Goal: Task Accomplishment & Management: Manage account settings

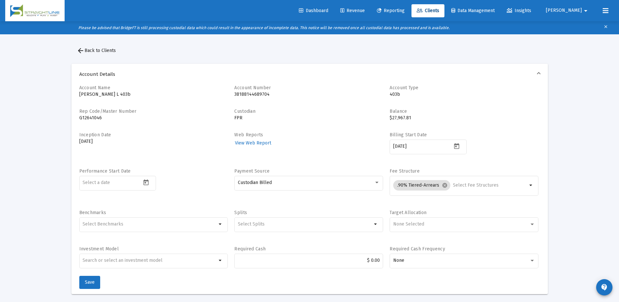
click at [240, 96] on p "38188144689704" at bounding box center [308, 94] width 149 height 7
copy p "38188144689704"
drag, startPoint x: 39, startPoint y: 244, endPoint x: 60, endPoint y: 228, distance: 26.4
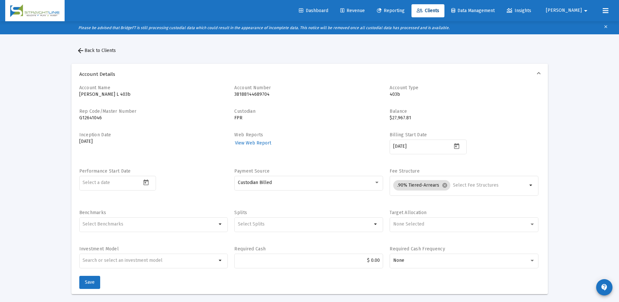
click at [365, 9] on span "Revenue" at bounding box center [353, 11] width 24 height 6
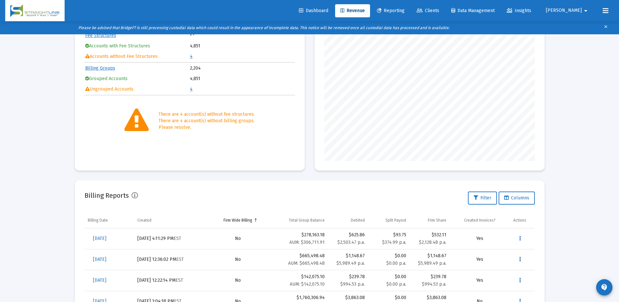
scroll to position [146, 0]
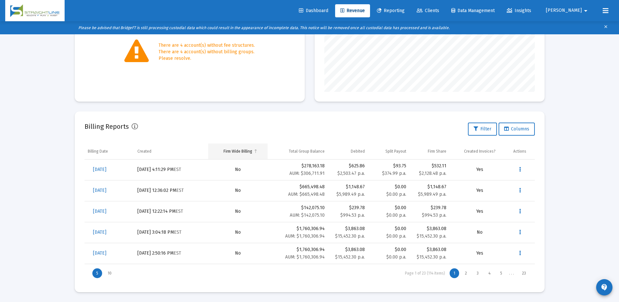
click at [238, 153] on div "Firm Wide Billing" at bounding box center [238, 151] width 29 height 5
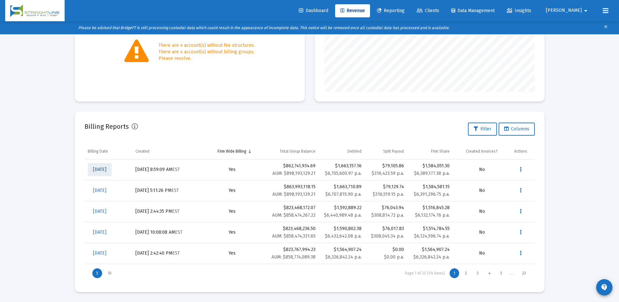
click at [106, 169] on span "[DATE]" at bounding box center [99, 170] width 13 height 6
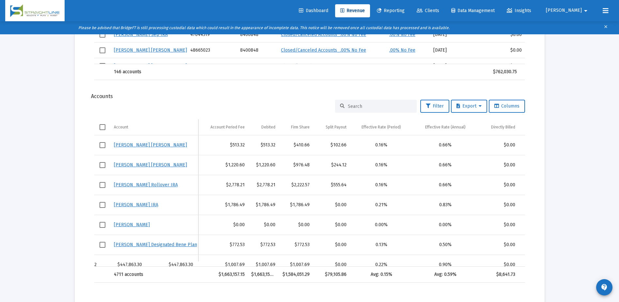
scroll to position [0, 629]
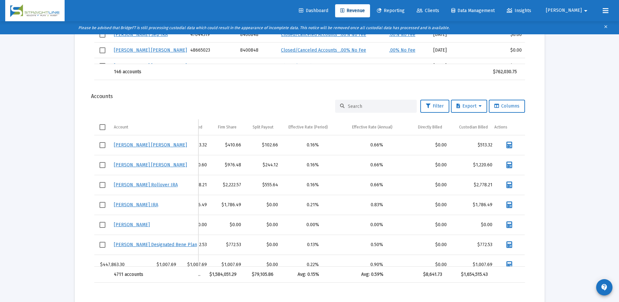
drag, startPoint x: 261, startPoint y: 261, endPoint x: 515, endPoint y: 254, distance: 254.1
click at [515, 254] on div "[PERSON_NAME] [PERSON_NAME] [DATE] [PERSON_NAME] 92346860 8286016 [PERSON_NAME]…" at bounding box center [309, 200] width 431 height 131
click at [469, 107] on span "Export" at bounding box center [469, 106] width 25 height 6
click at [468, 124] on button "Export All Rows" at bounding box center [471, 123] width 44 height 16
click at [365, 9] on span "Revenue" at bounding box center [353, 11] width 24 height 6
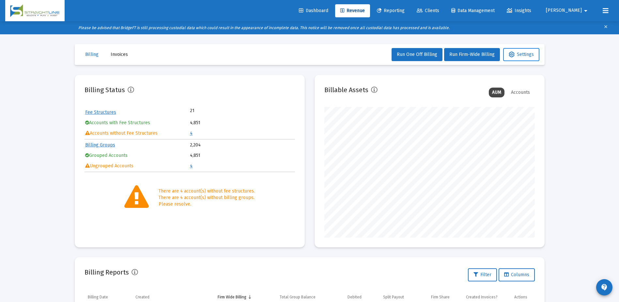
click at [531, 48] on mat-toolbar-row "Billing Invoices Run One Off Billing Run Firm-Wide Billing Settings" at bounding box center [310, 54] width 470 height 21
click at [530, 51] on button "Settings" at bounding box center [521, 54] width 36 height 13
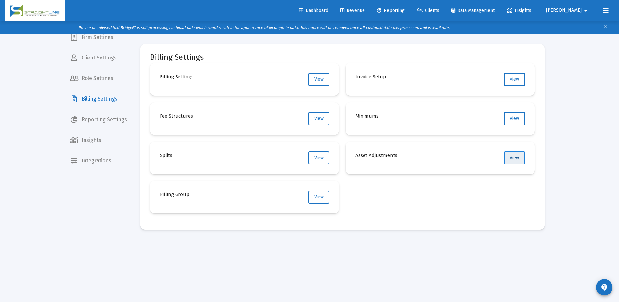
click at [512, 158] on span "View" at bounding box center [514, 158] width 9 height 6
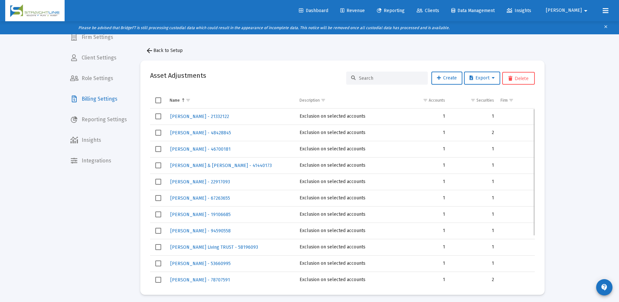
scroll to position [68, 0]
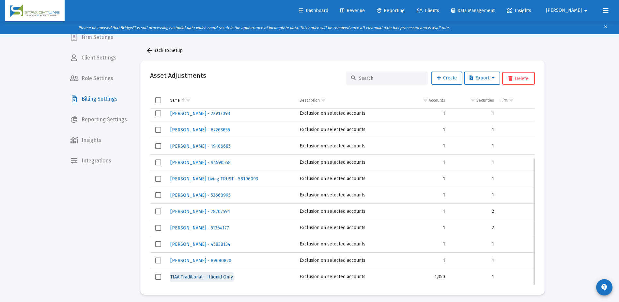
click at [217, 274] on span "TIAA Traditional - Illiquid Only" at bounding box center [201, 277] width 63 height 6
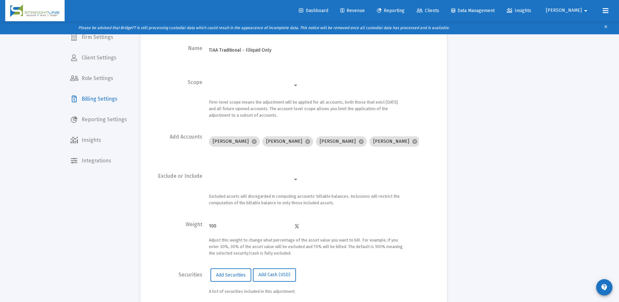
scroll to position [96, 0]
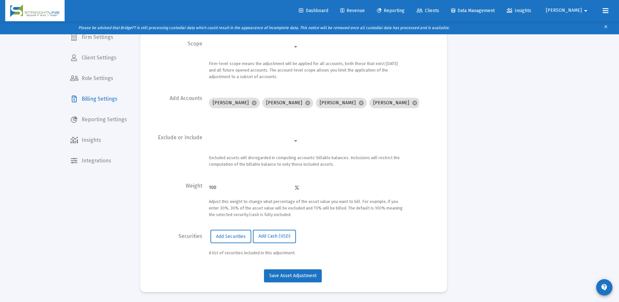
click at [295, 142] on div at bounding box center [296, 140] width 6 height 5
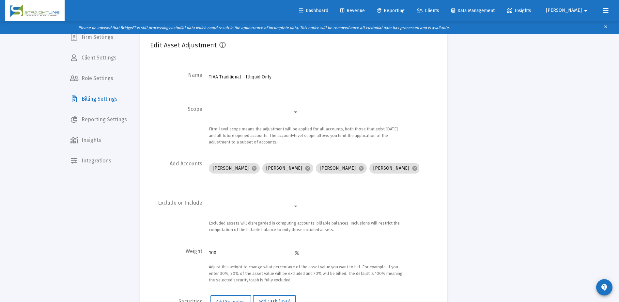
scroll to position [0, 0]
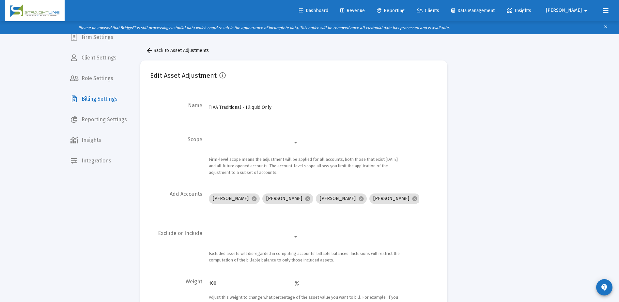
click at [517, 179] on app-billing-asset-adjustments-create-edit "arrow_back Back to Asset Adjustments Edit Asset Adjustment Name TIAA Traditiona…" at bounding box center [343, 215] width 424 height 363
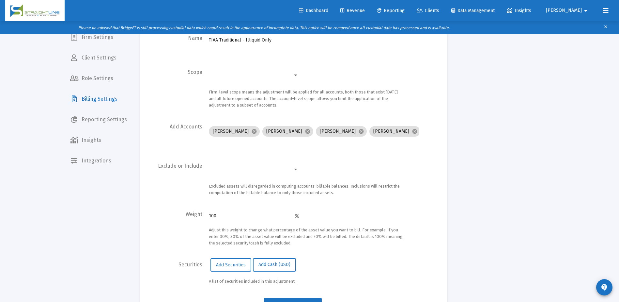
scroll to position [30, 0]
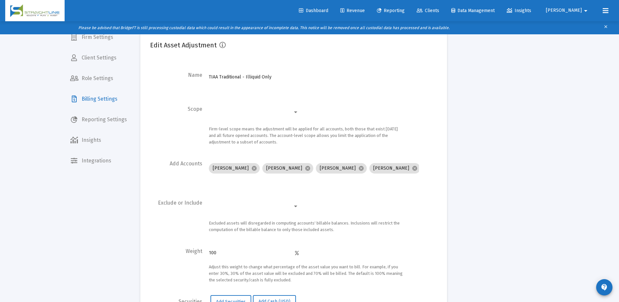
click at [478, 166] on app-billing-asset-adjustments-create-edit "arrow_back Back to Asset Adjustments Edit Asset Adjustment Name TIAA Traditiona…" at bounding box center [343, 185] width 424 height 363
click at [295, 113] on div at bounding box center [295, 112] width 3 height 2
click at [296, 206] on div at bounding box center [295, 206] width 3 height 2
click at [482, 120] on app-billing-asset-adjustments-create-edit "arrow_back Back to Asset Adjustments Edit Asset Adjustment Name TIAA Traditiona…" at bounding box center [343, 185] width 424 height 363
click at [607, 25] on mat-icon "clear" at bounding box center [606, 28] width 5 height 10
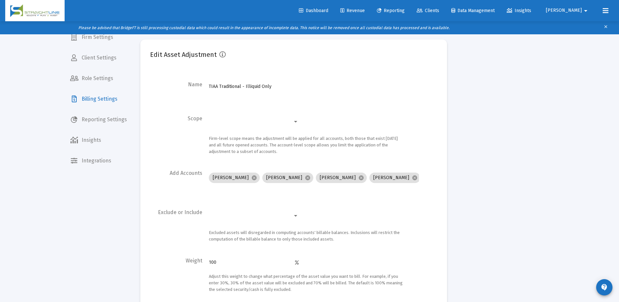
scroll to position [0, 0]
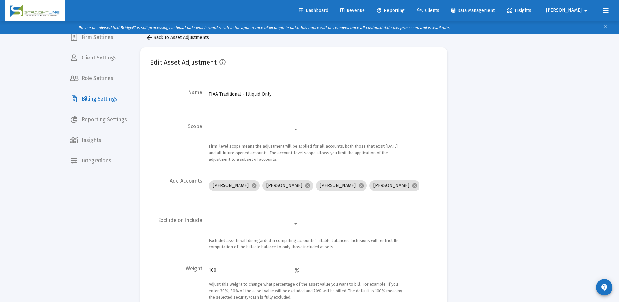
click at [156, 39] on span "arrow_back Back to Asset Adjustments" at bounding box center [177, 38] width 63 height 6
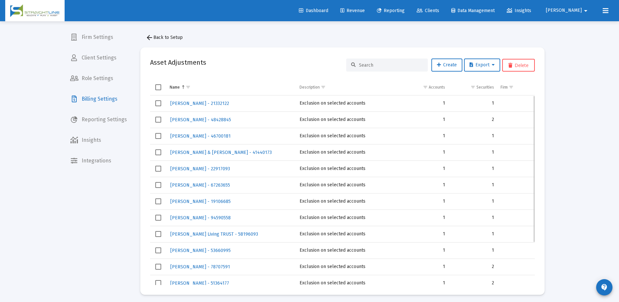
scroll to position [55, 0]
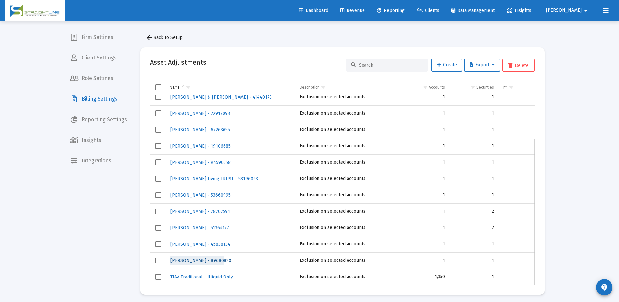
click at [197, 261] on span "[PERSON_NAME] - 89680820" at bounding box center [200, 261] width 61 height 6
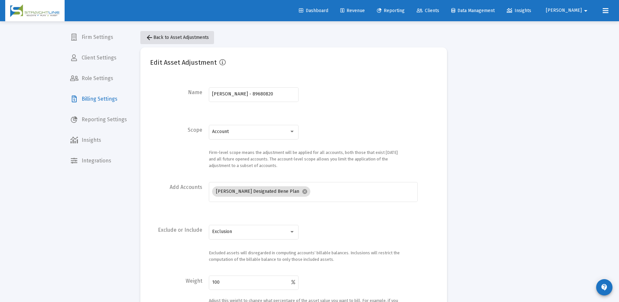
click at [193, 39] on span "arrow_back Back to Asset Adjustments" at bounding box center [177, 38] width 63 height 6
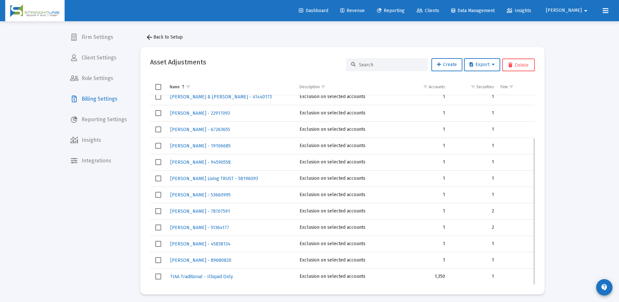
scroll to position [3, 0]
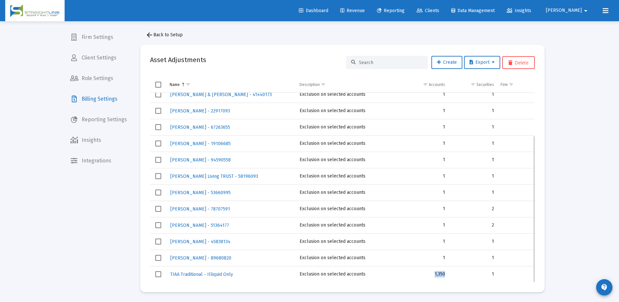
drag, startPoint x: 446, startPoint y: 274, endPoint x: 433, endPoint y: 274, distance: 13.1
click at [433, 274] on td "1,350" at bounding box center [424, 274] width 49 height 16
click at [115, 220] on div "Firm Settings Client Settings Role Settings Billing Settings Reporting Settings…" at bounding box center [98, 151] width 67 height 302
click at [203, 274] on span "TIAA Traditional - Illiquid Only" at bounding box center [201, 274] width 63 height 6
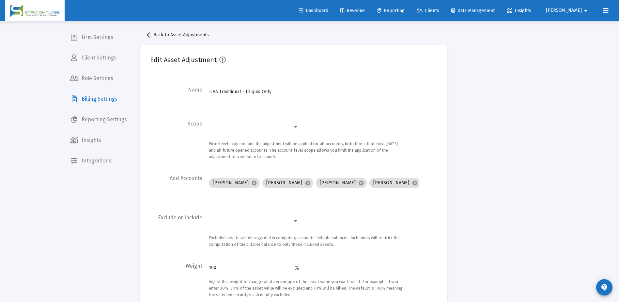
click at [590, 10] on button "[PERSON_NAME]" at bounding box center [567, 10] width 59 height 13
click at [606, 12] on div at bounding box center [309, 151] width 619 height 302
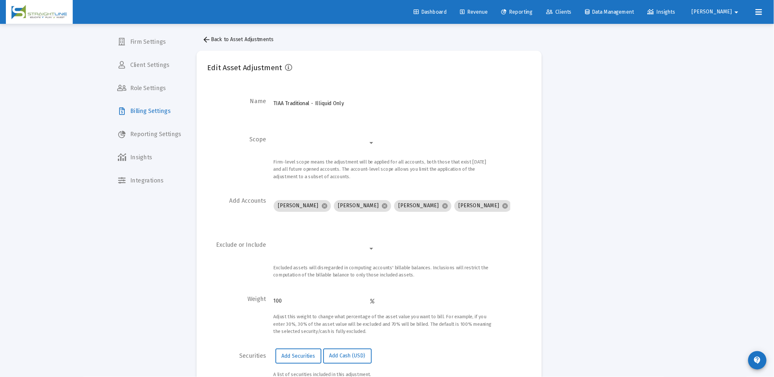
scroll to position [2, 0]
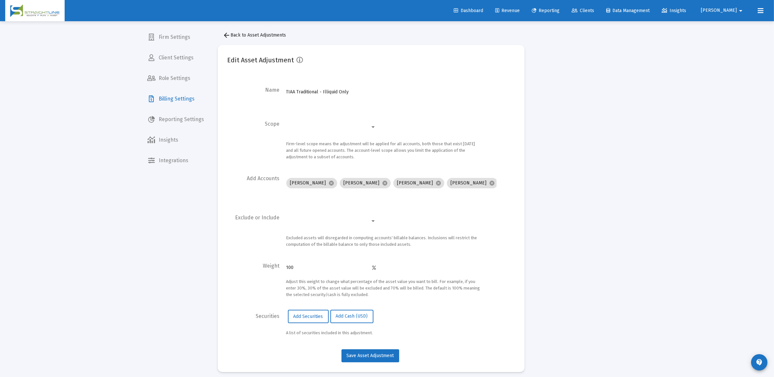
drag, startPoint x: 605, startPoint y: 1, endPoint x: 607, endPoint y: 128, distance: 126.4
click at [607, 128] on app-billing-asset-adjustments-create-edit "arrow_back Back to Asset Adjustments Edit Asset Adjustment Name TIAA Traditiona…" at bounding box center [420, 200] width 424 height 363
drag, startPoint x: 216, startPoint y: 41, endPoint x: 317, endPoint y: 64, distance: 103.4
click at [317, 64] on div "arrow_back Back to Asset Adjustments Edit Asset Adjustment Name TIAA Traditiona…" at bounding box center [371, 200] width 327 height 363
